Goal: Transaction & Acquisition: Book appointment/travel/reservation

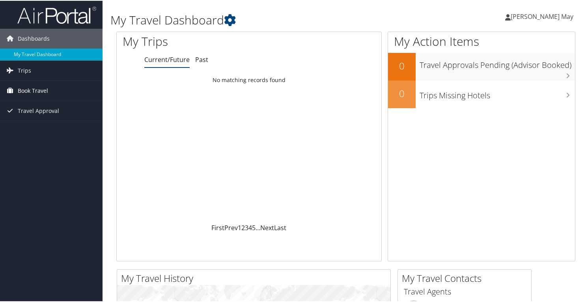
click at [28, 88] on span "Book Travel" at bounding box center [33, 90] width 30 height 20
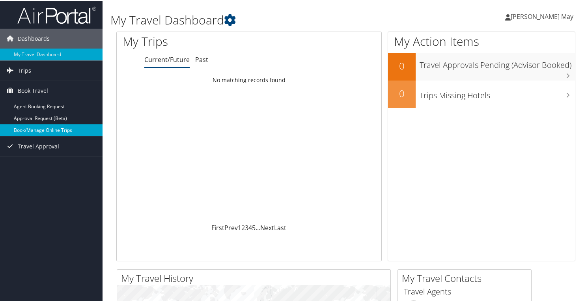
click at [36, 126] on link "Book/Manage Online Trips" at bounding box center [51, 129] width 102 height 12
